Goal: Information Seeking & Learning: Learn about a topic

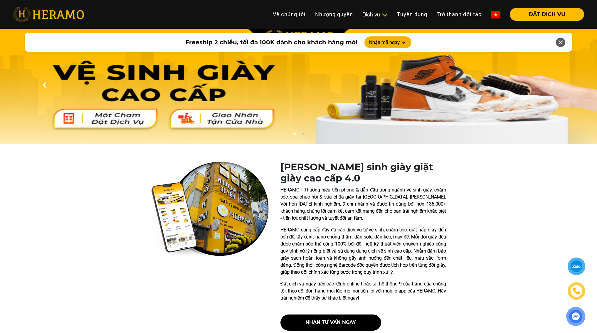
click at [560, 41] on icon at bounding box center [560, 42] width 7 height 11
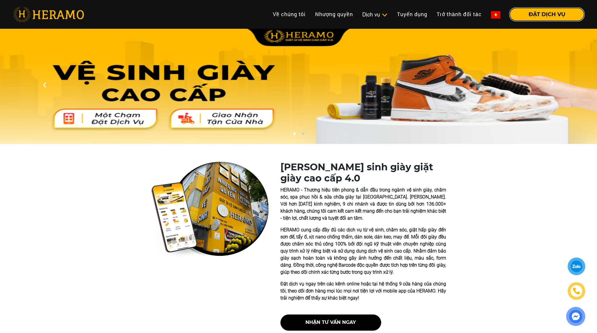
click at [560, 20] on button "ĐẶT DỊCH VỤ" at bounding box center [547, 14] width 74 height 13
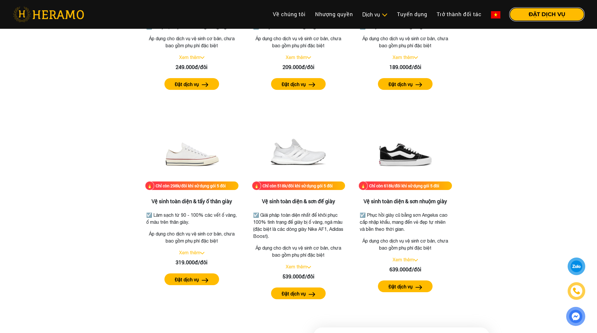
scroll to position [1149, 0]
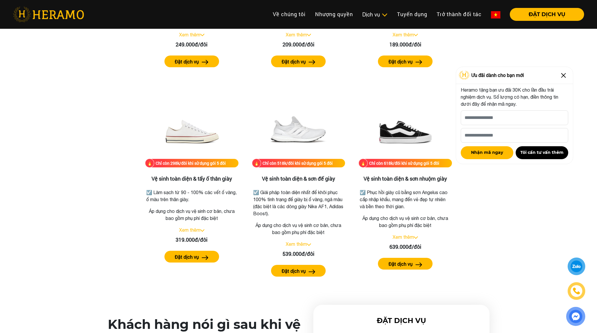
drag, startPoint x: 600, startPoint y: 17, endPoint x: 578, endPoint y: 123, distance: 107.5
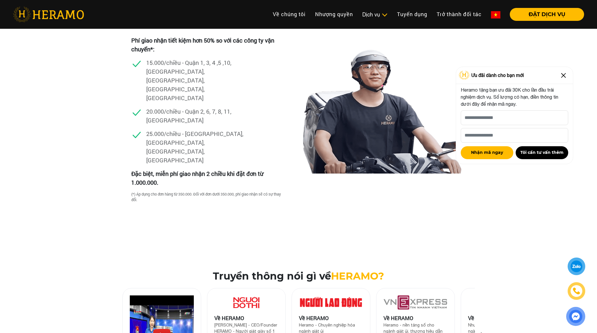
scroll to position [1711, 0]
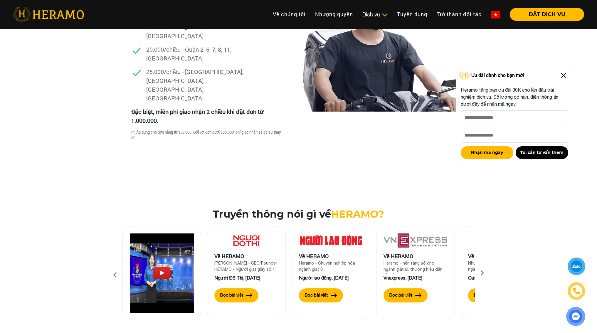
drag, startPoint x: 587, startPoint y: 170, endPoint x: 587, endPoint y: 177, distance: 6.5
click at [585, 208] on div "Truyền thông nói gì về [GEOGRAPHIC_DATA]? Về HERAMO [PERSON_NAME] - CEO/Founder…" at bounding box center [298, 269] width 597 height 122
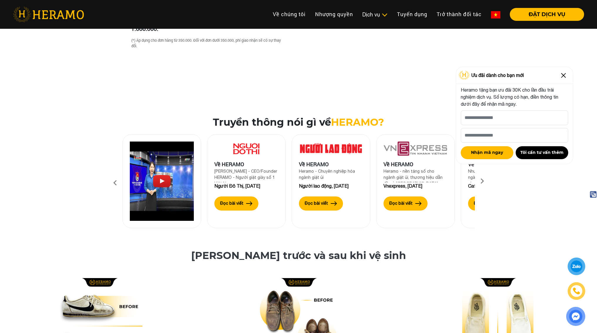
scroll to position [1804, 0]
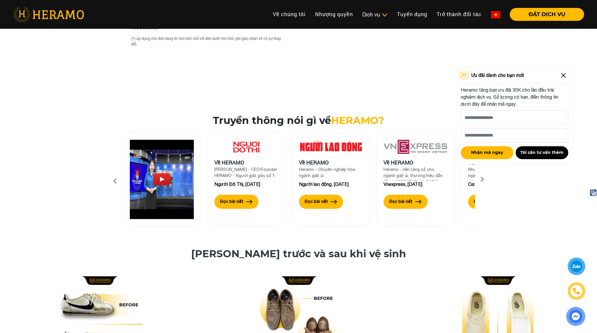
drag, startPoint x: 598, startPoint y: 165, endPoint x: 596, endPoint y: 174, distance: 8.8
click at [596, 174] on div "Truyền thông nói gì về [GEOGRAPHIC_DATA]? Về HERAMO [PERSON_NAME] - CEO/Founder…" at bounding box center [298, 176] width 597 height 122
click at [564, 75] on img at bounding box center [563, 75] width 9 height 9
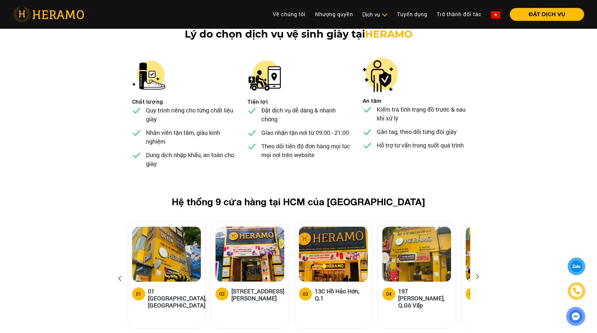
scroll to position [2234, 0]
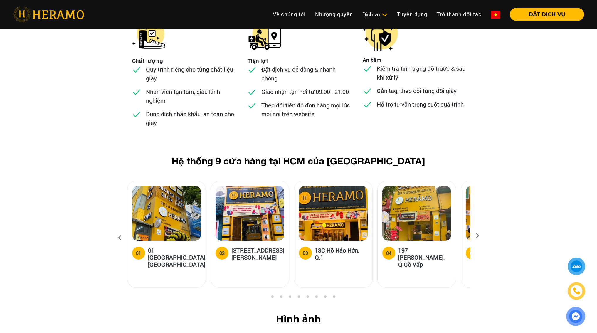
click at [480, 236] on icon at bounding box center [478, 238] width 11 height 4
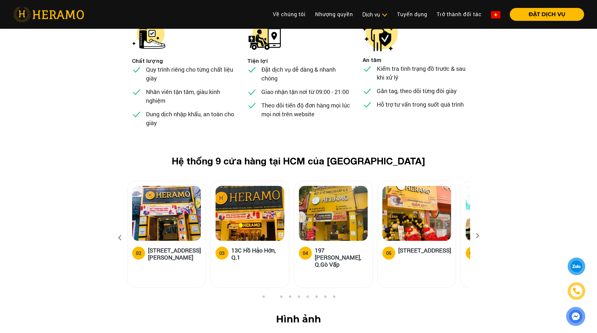
click at [480, 236] on icon at bounding box center [478, 238] width 11 height 4
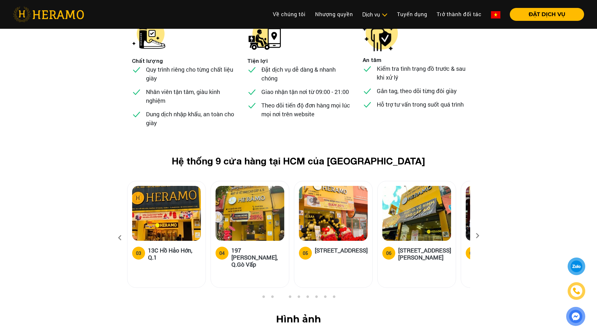
click at [480, 236] on icon at bounding box center [478, 238] width 11 height 4
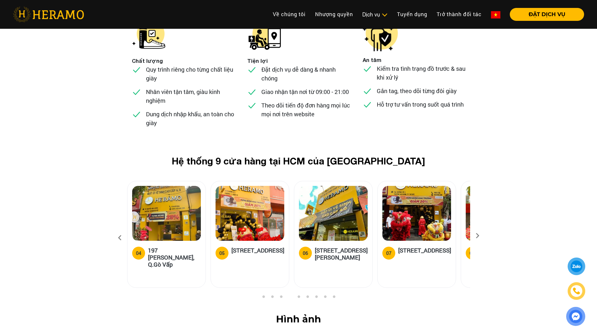
click at [481, 236] on icon at bounding box center [478, 238] width 11 height 4
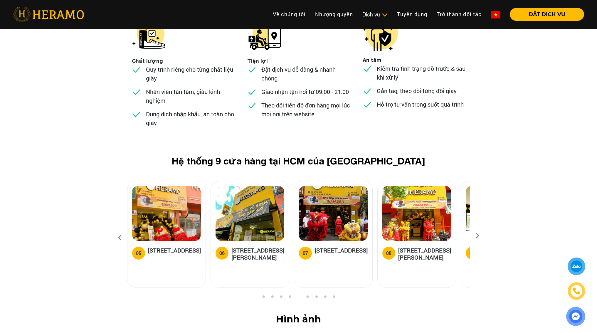
click at [481, 236] on icon at bounding box center [478, 238] width 11 height 4
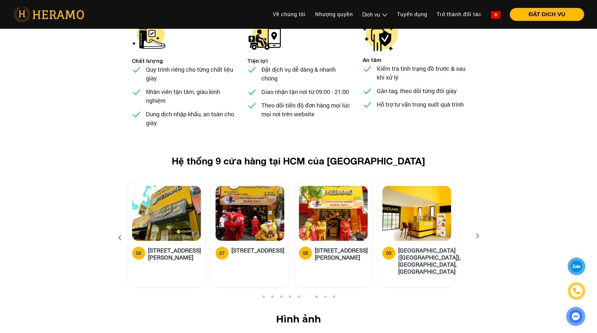
click at [481, 236] on icon at bounding box center [478, 238] width 11 height 4
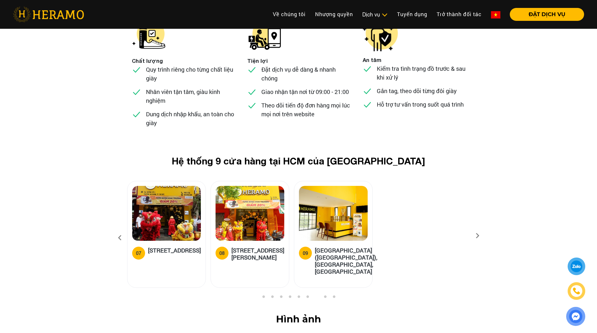
scroll to position [2266, 0]
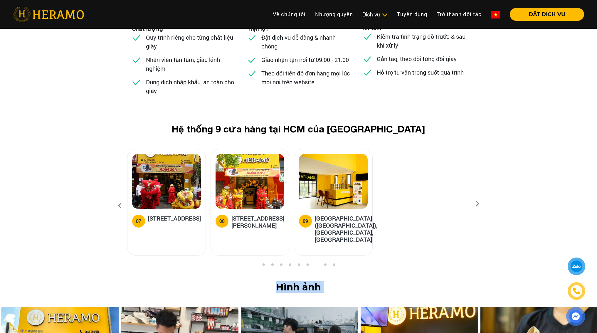
drag, startPoint x: 594, startPoint y: 225, endPoint x: 594, endPoint y: 289, distance: 64.1
click at [581, 312] on img at bounding box center [576, 317] width 16 height 16
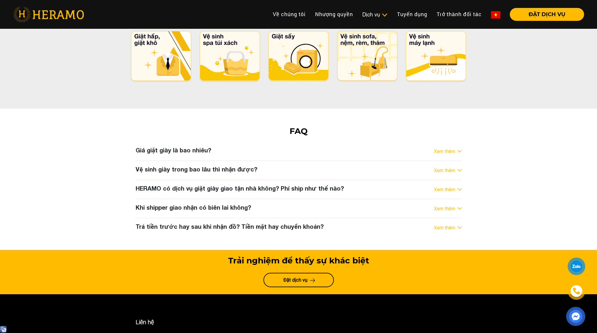
scroll to position [3019, 0]
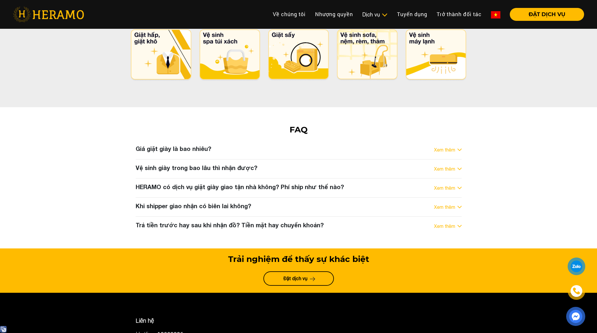
click at [458, 185] on div "Xem thêm" at bounding box center [448, 188] width 28 height 7
click at [463, 183] on div "HERAMO có dịch vụ giặt giày giao tận nhà không? Phí ship như thế nào? Xem thêm …" at bounding box center [298, 187] width 335 height 9
click at [460, 187] on img at bounding box center [460, 188] width 4 height 2
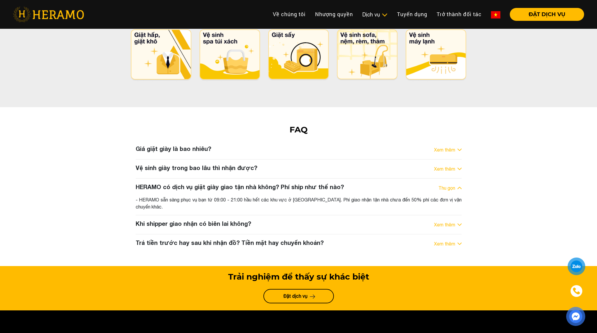
drag, startPoint x: 226, startPoint y: 146, endPoint x: 300, endPoint y: 164, distance: 76.3
click at [286, 183] on div "HERAMO có dịch vụ giặt giày giao tận nhà không? Phí ship như thế nào? Thu gọn -…" at bounding box center [298, 196] width 335 height 27
click at [412, 163] on div "Giá giặt giày là bao nhiêu? Xem thêm - Giá vệ sinh giày toàn diện tại [GEOGRAPH…" at bounding box center [298, 196] width 335 height 103
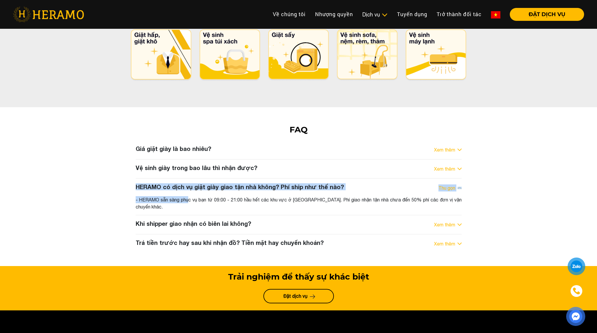
drag, startPoint x: 417, startPoint y: 163, endPoint x: 200, endPoint y: 150, distance: 217.5
click at [197, 150] on div "Giá giặt giày là bao nhiêu? Xem thêm - Giá vệ sinh giày toàn diện tại [GEOGRAPH…" at bounding box center [298, 196] width 335 height 103
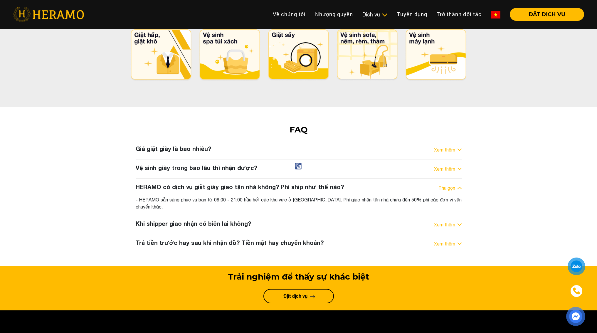
drag, startPoint x: 190, startPoint y: 158, endPoint x: 178, endPoint y: 156, distance: 11.6
click at [190, 196] on div "- HERAMO sẵn sàng phục vụ bạn từ 09:00 - 21:00 hầu hết các khu vực ở [GEOGRAPHI…" at bounding box center [299, 203] width 326 height 14
drag, startPoint x: 145, startPoint y: 148, endPoint x: 255, endPoint y: 171, distance: 111.9
click at [228, 165] on div "Giá giặt giày là bao nhiêu? Xem thêm - Giá vệ sinh giày toàn diện tại [GEOGRAPH…" at bounding box center [298, 196] width 335 height 103
click at [530, 187] on div "FAQ Giá giặt giày là bao nhiêu? Xem thêm - Giá vệ sinh giày toàn diện tại [GEOG…" at bounding box center [298, 187] width 597 height 124
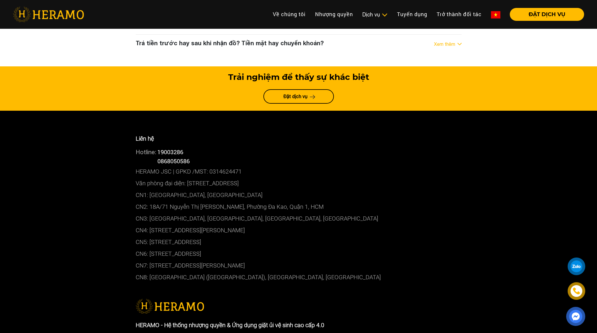
scroll to position [3219, 0]
